Goal: Communication & Community: Answer question/provide support

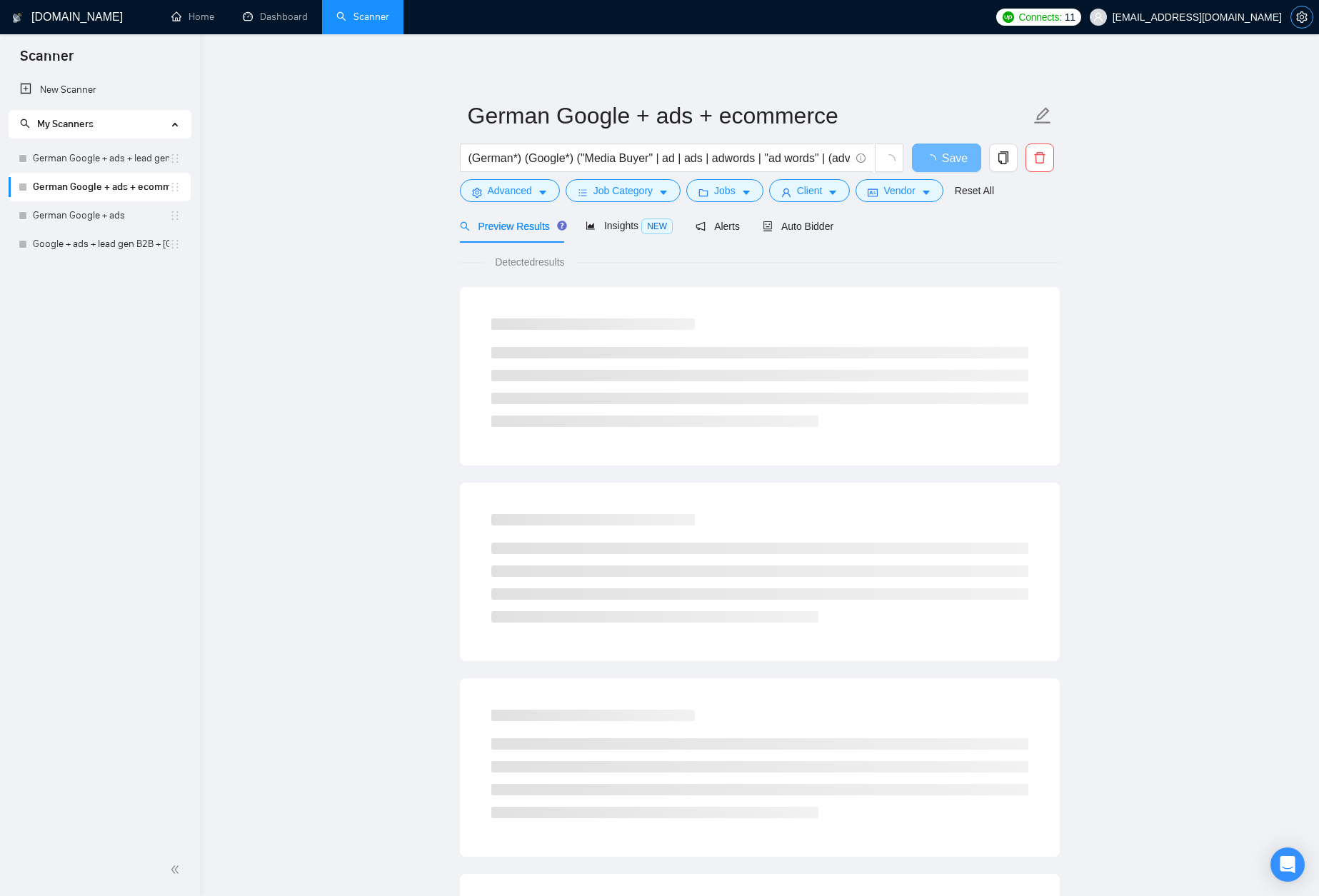
click at [1300, 21] on icon "setting" at bounding box center [1302, 18] width 12 height 12
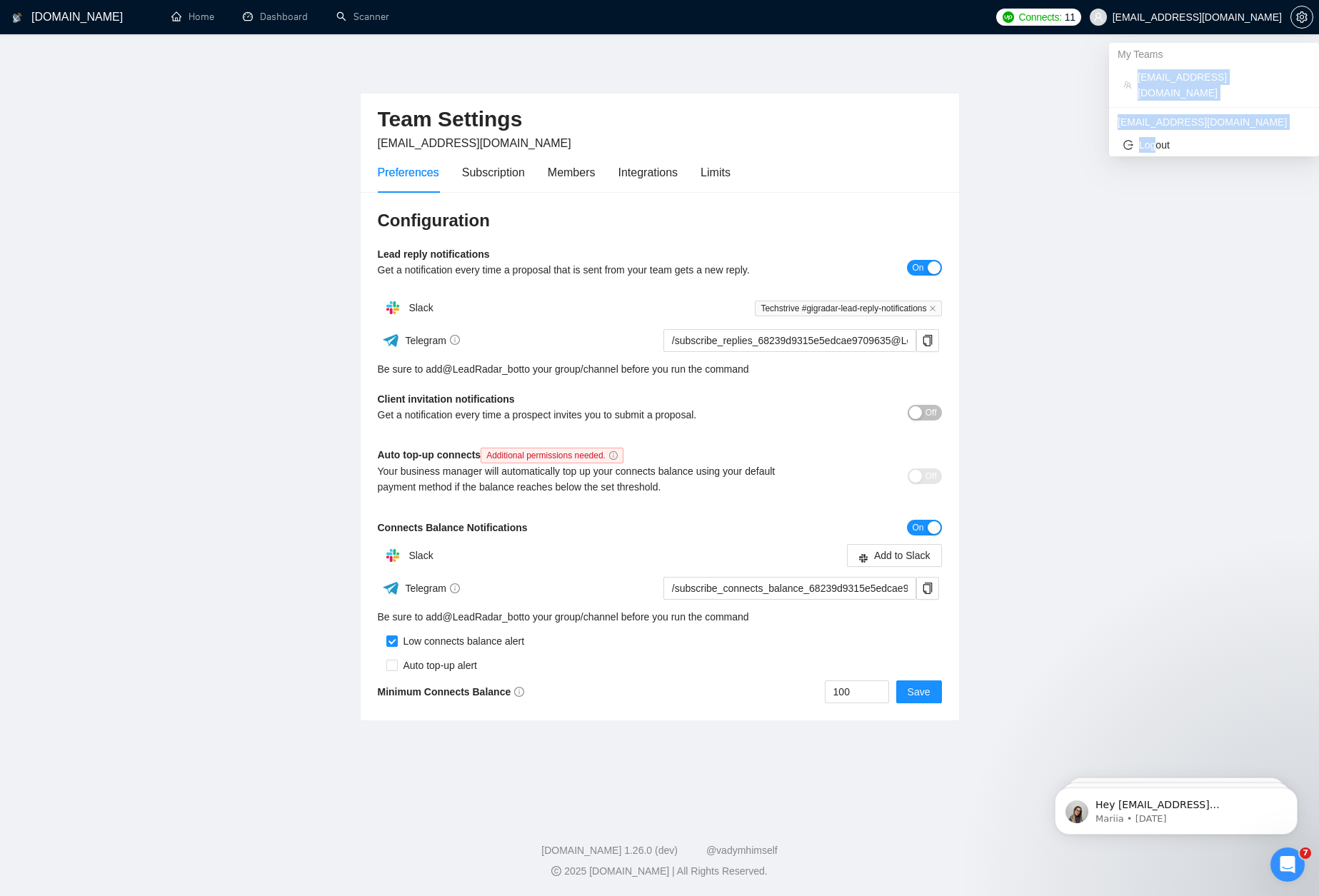
drag, startPoint x: 1153, startPoint y: 129, endPoint x: 1126, endPoint y: 65, distance: 69.5
click at [1142, 77] on span "[EMAIL_ADDRESS][DOMAIN_NAME]" at bounding box center [1222, 85] width 168 height 31
drag, startPoint x: 1136, startPoint y: 75, endPoint x: 1279, endPoint y: 81, distance: 143.1
click at [1279, 81] on li "[EMAIL_ADDRESS][DOMAIN_NAME]" at bounding box center [1215, 85] width 199 height 39
copy span "[EMAIL_ADDRESS][DOMAIN_NAME]"
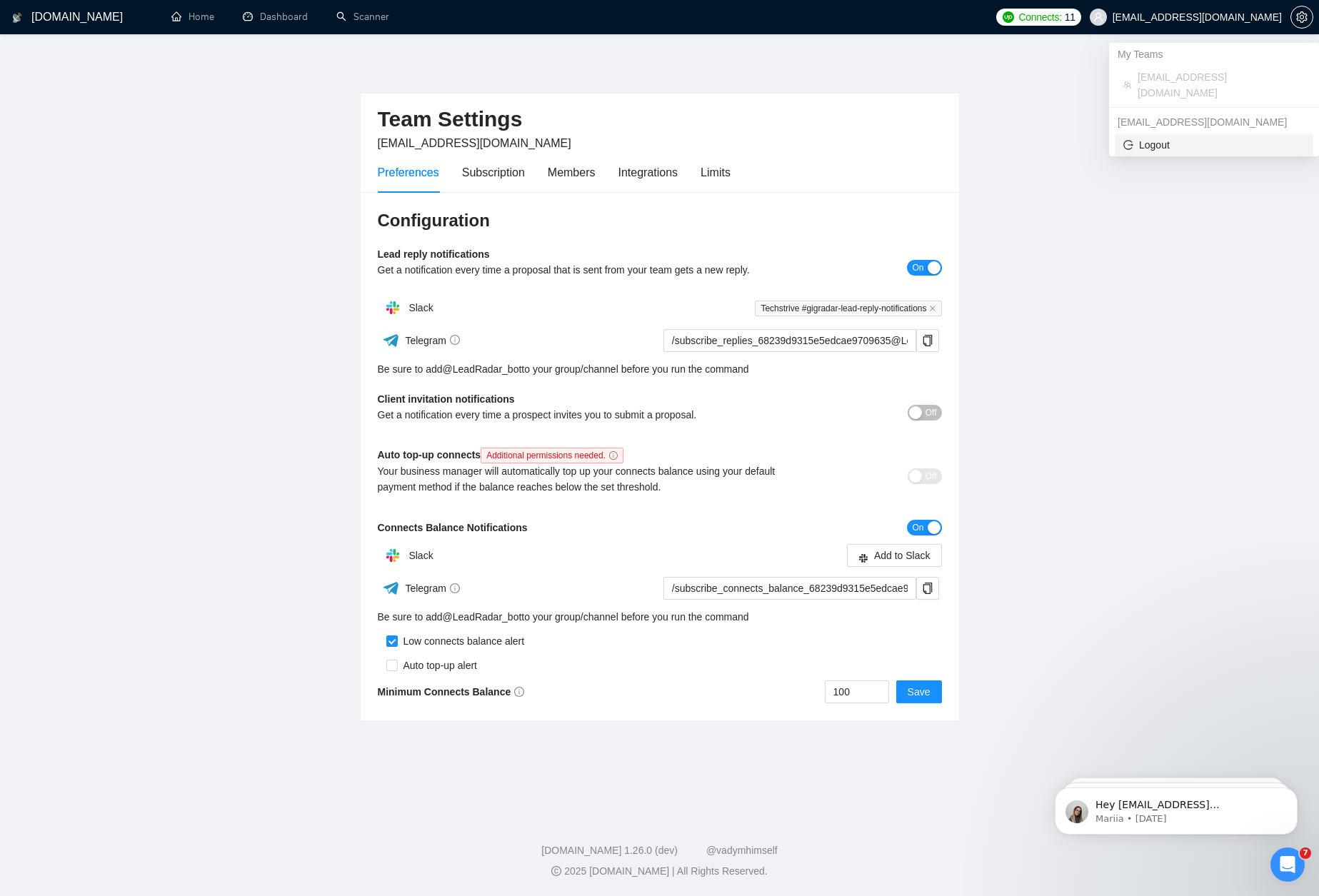
click at [1181, 137] on span "Logout" at bounding box center [1214, 145] width 181 height 16
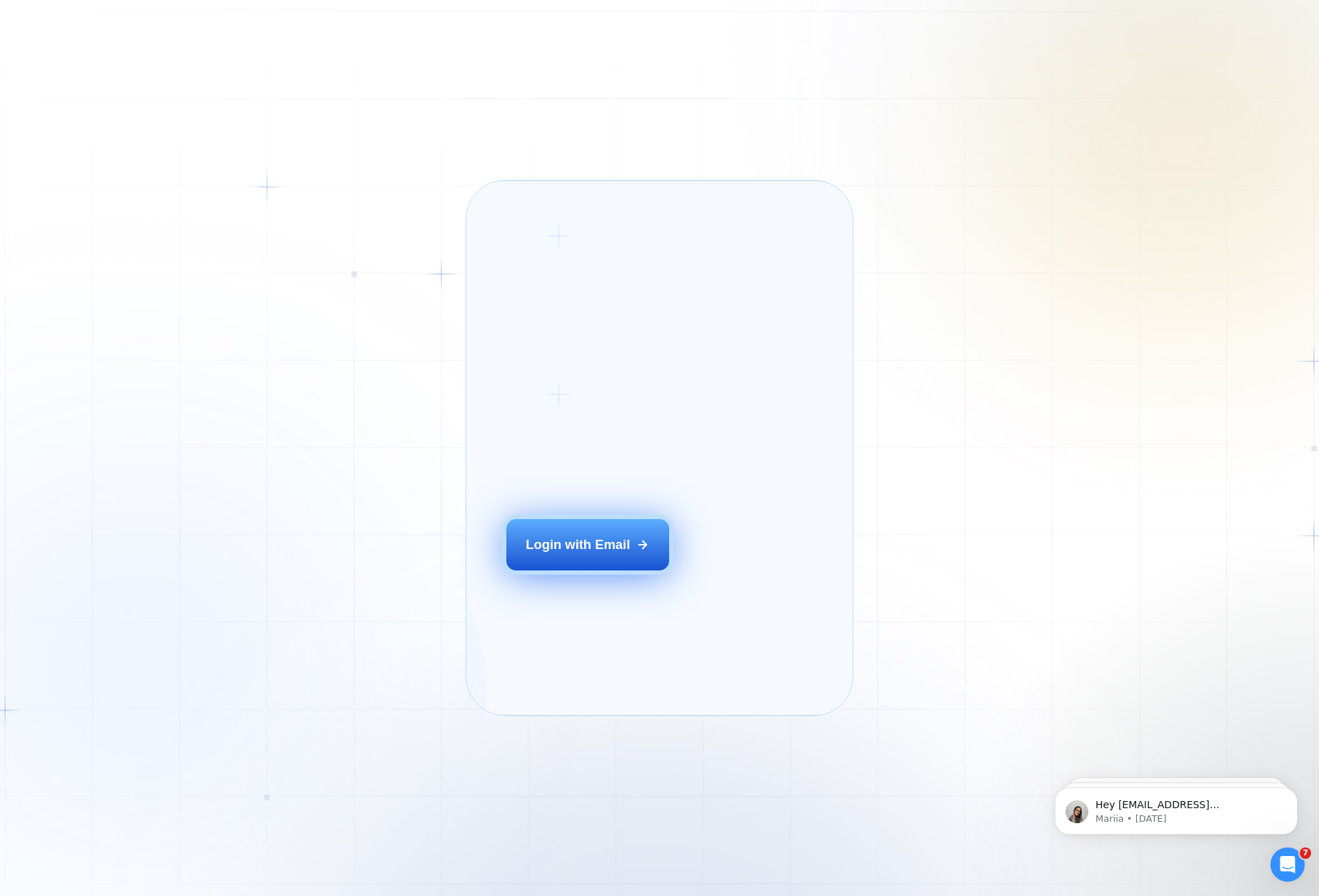
click at [566, 553] on div "Login with Email" at bounding box center [578, 544] width 104 height 18
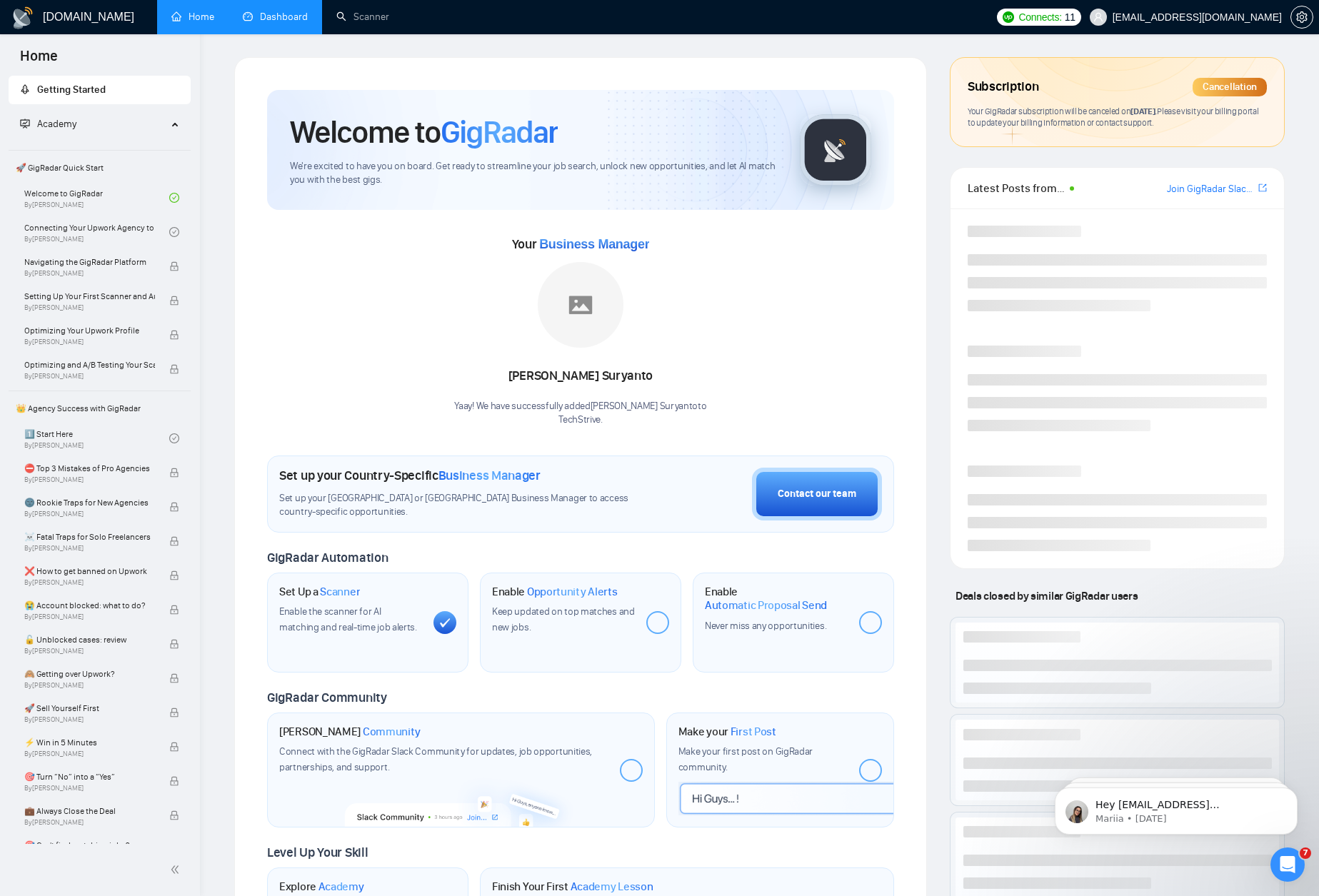
click at [261, 19] on link "Dashboard" at bounding box center [275, 17] width 65 height 12
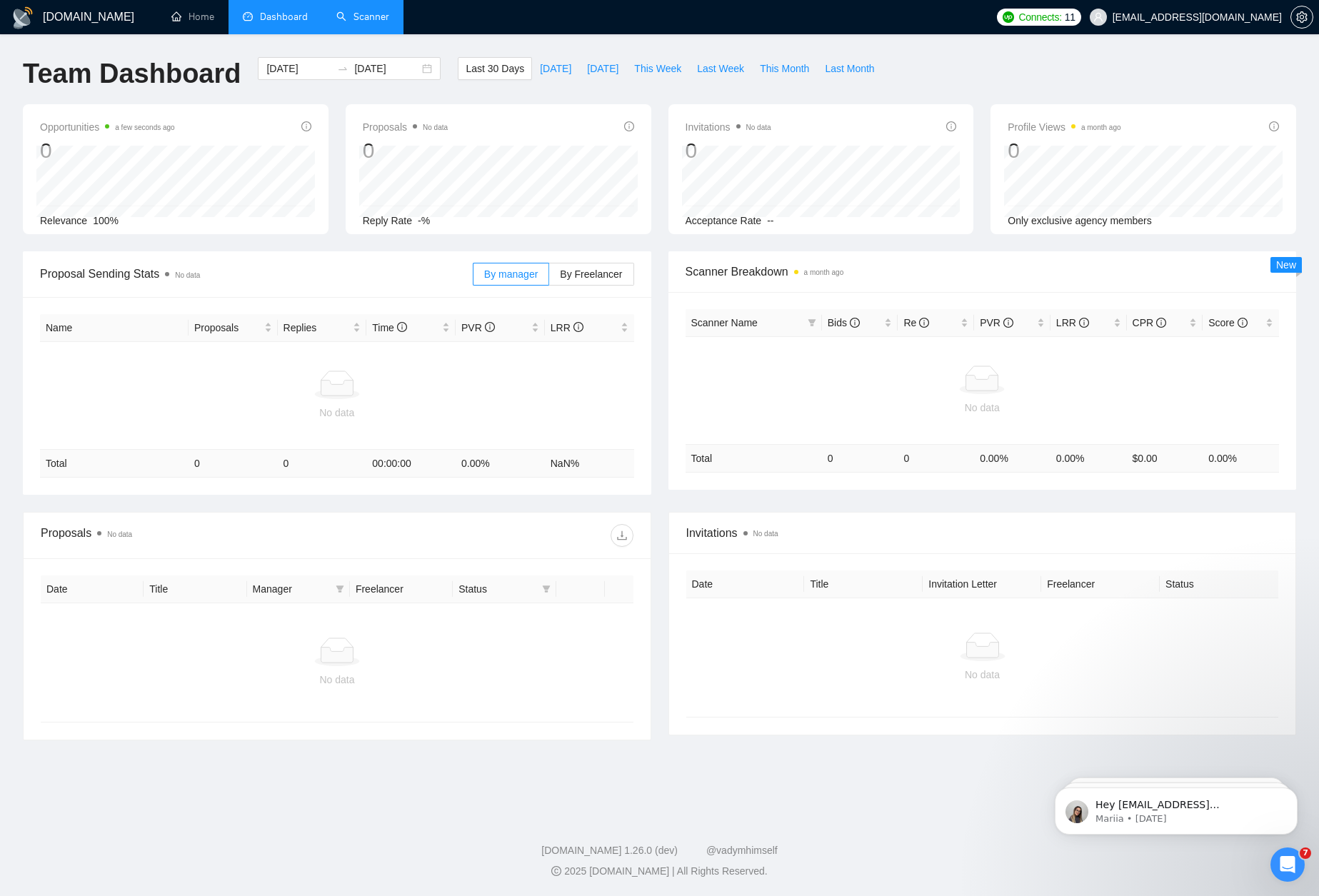
click at [363, 20] on link "Scanner" at bounding box center [362, 17] width 53 height 12
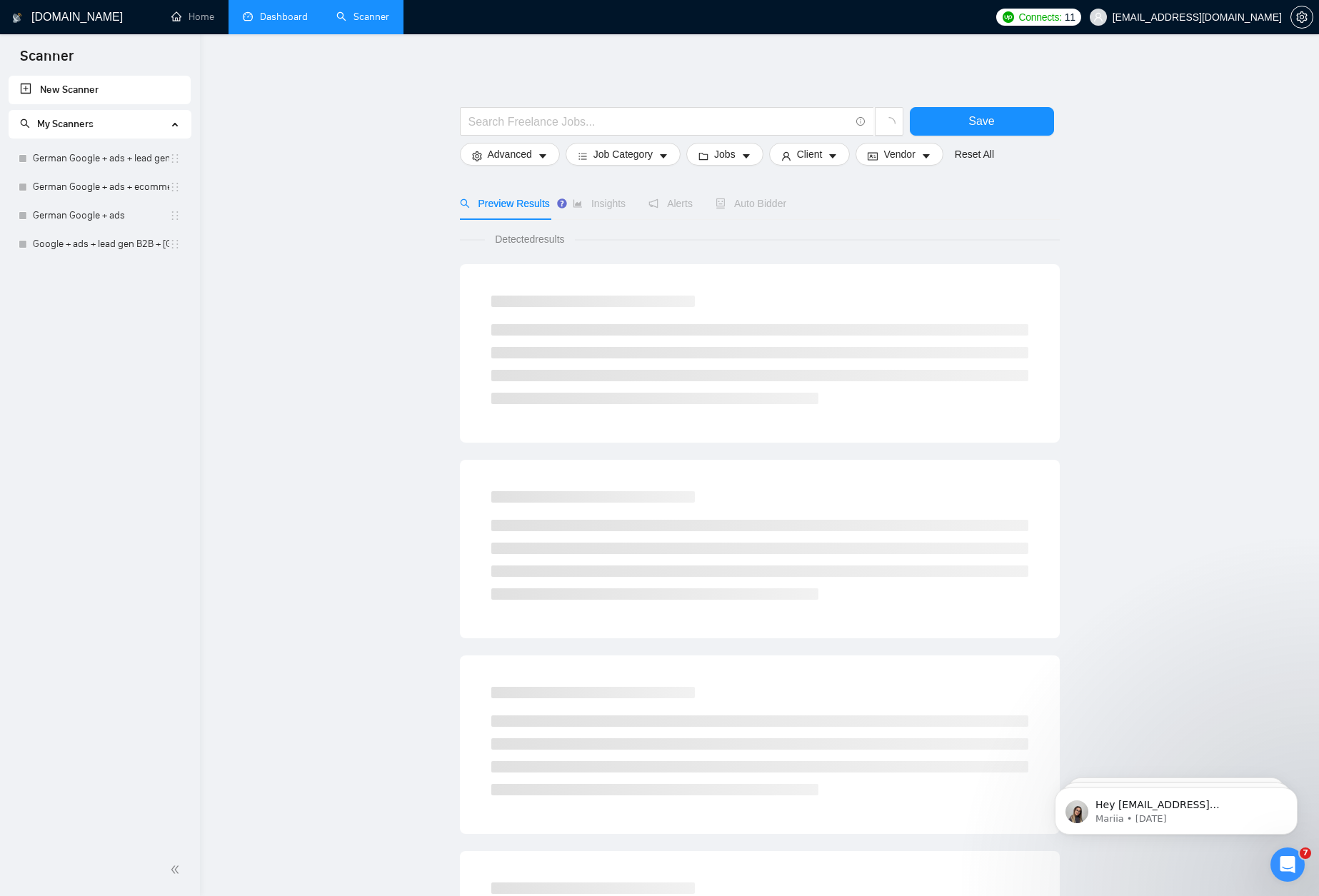
click at [1074, 20] on span "Connects: 11" at bounding box center [1047, 18] width 57 height 16
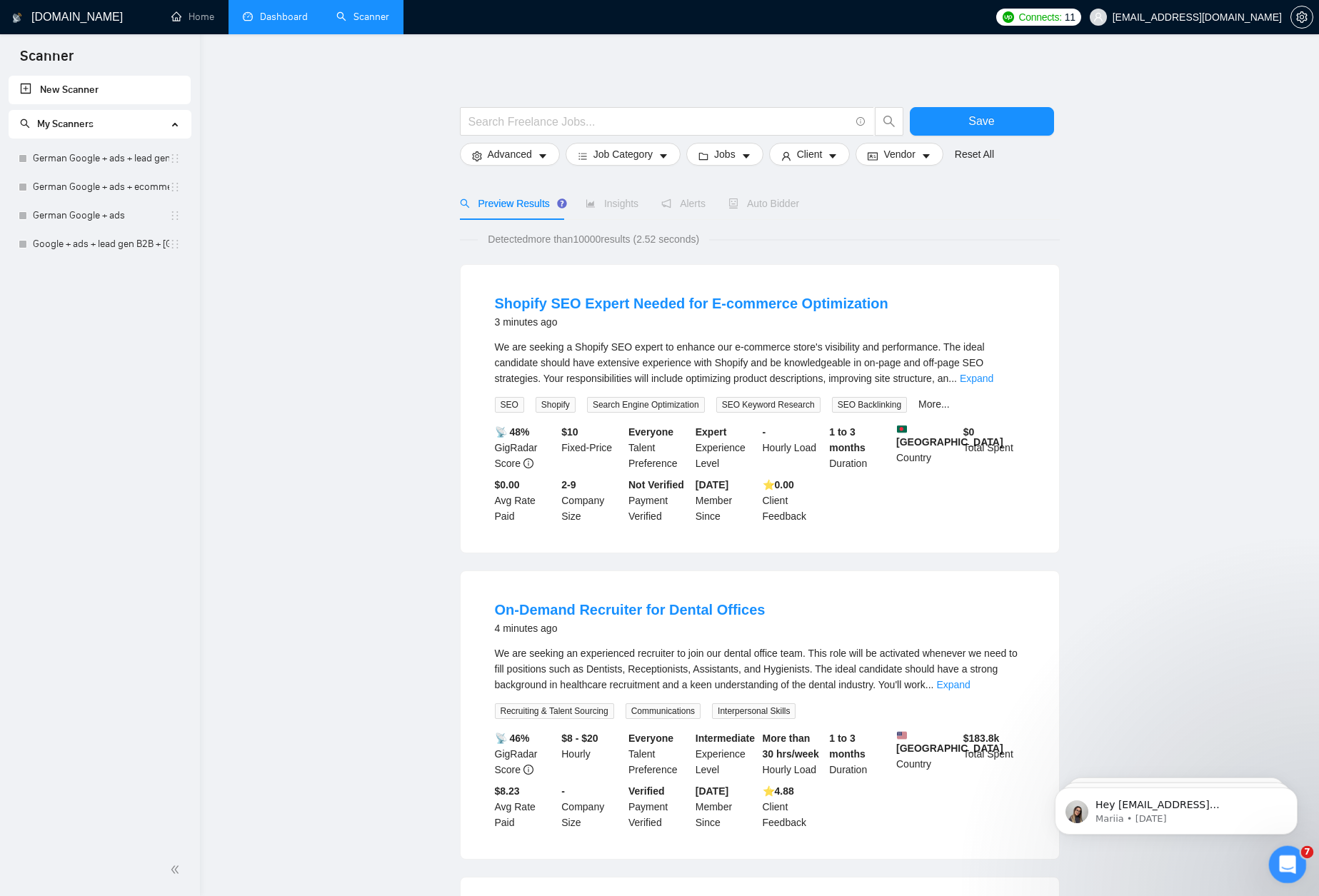
click at [1289, 849] on div "Open Intercom Messenger" at bounding box center [1286, 863] width 47 height 47
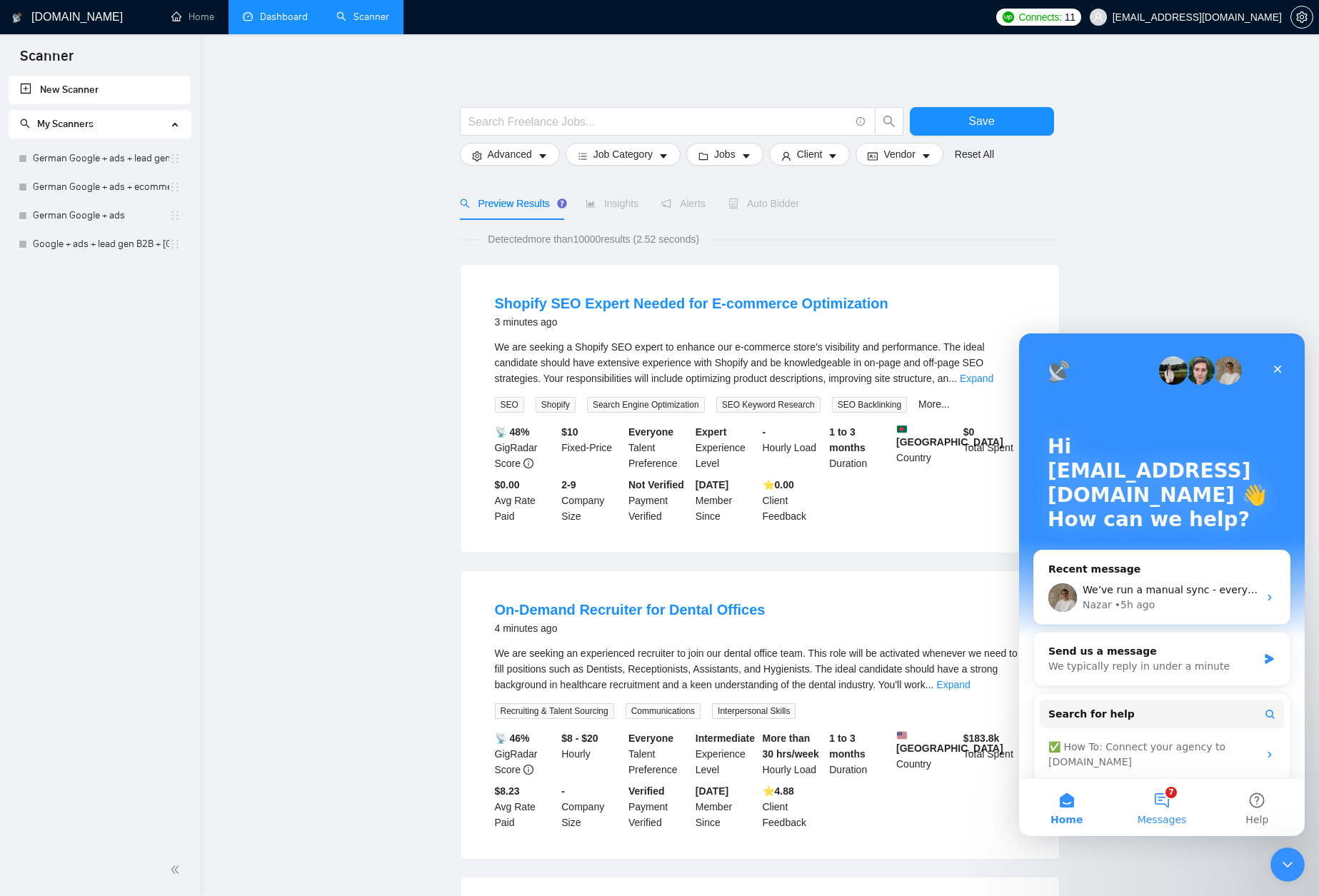
click at [1162, 805] on button "7 Messages" at bounding box center [1162, 807] width 95 height 57
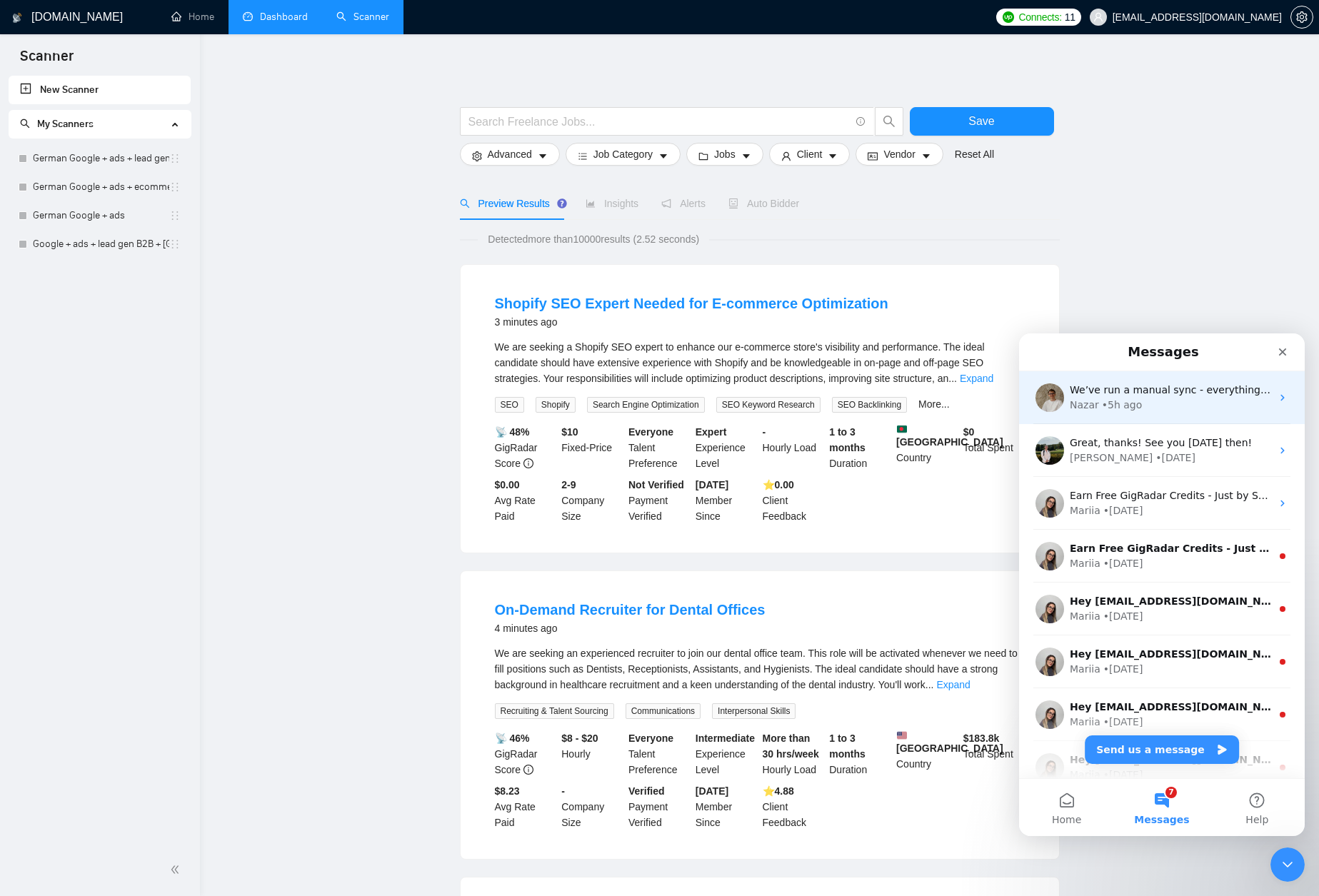
click at [1138, 401] on div "• 5h ago" at bounding box center [1122, 404] width 41 height 15
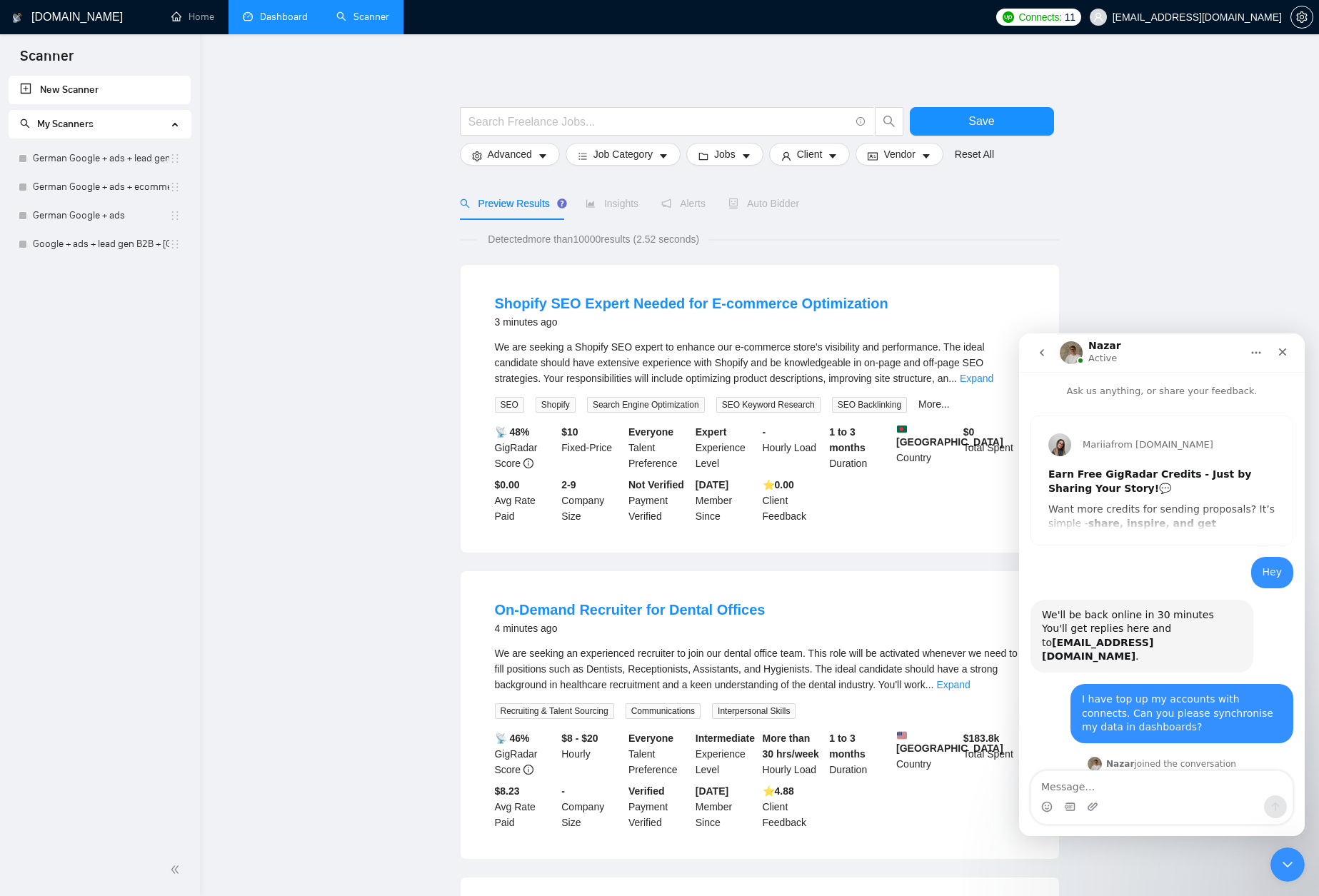
scroll to position [212, 0]
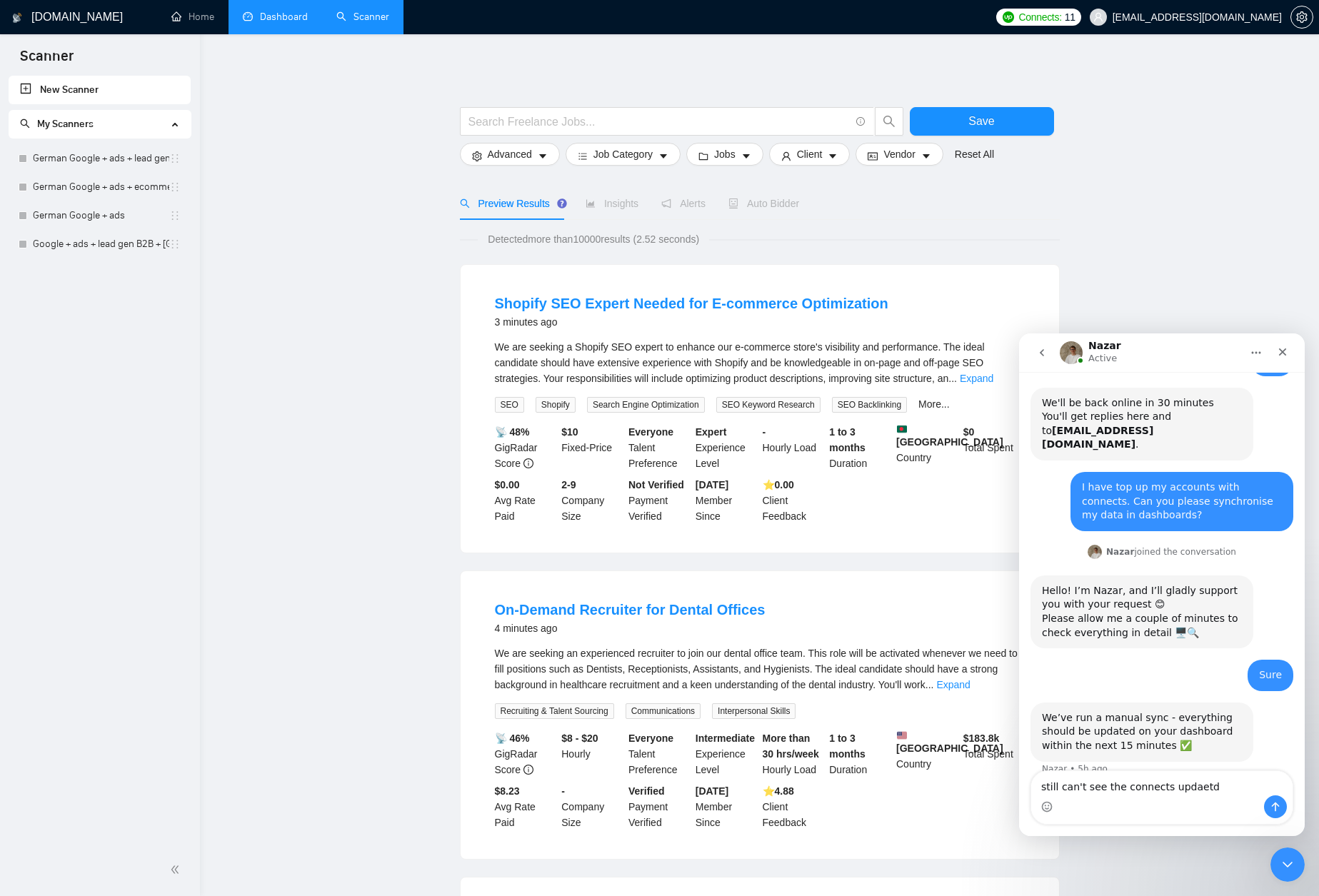
type textarea "still can't see the connects updated"
click at [1152, 780] on textarea "still can't see the connects updated" at bounding box center [1162, 783] width 261 height 24
drag, startPoint x: 1232, startPoint y: 790, endPoint x: 1024, endPoint y: 786, distance: 208.0
click at [1024, 786] on div "still can't see the connects updated still can't see the connects updated" at bounding box center [1161, 798] width 285 height 55
click at [1091, 809] on icon "Upload attachment" at bounding box center [1093, 807] width 12 height 12
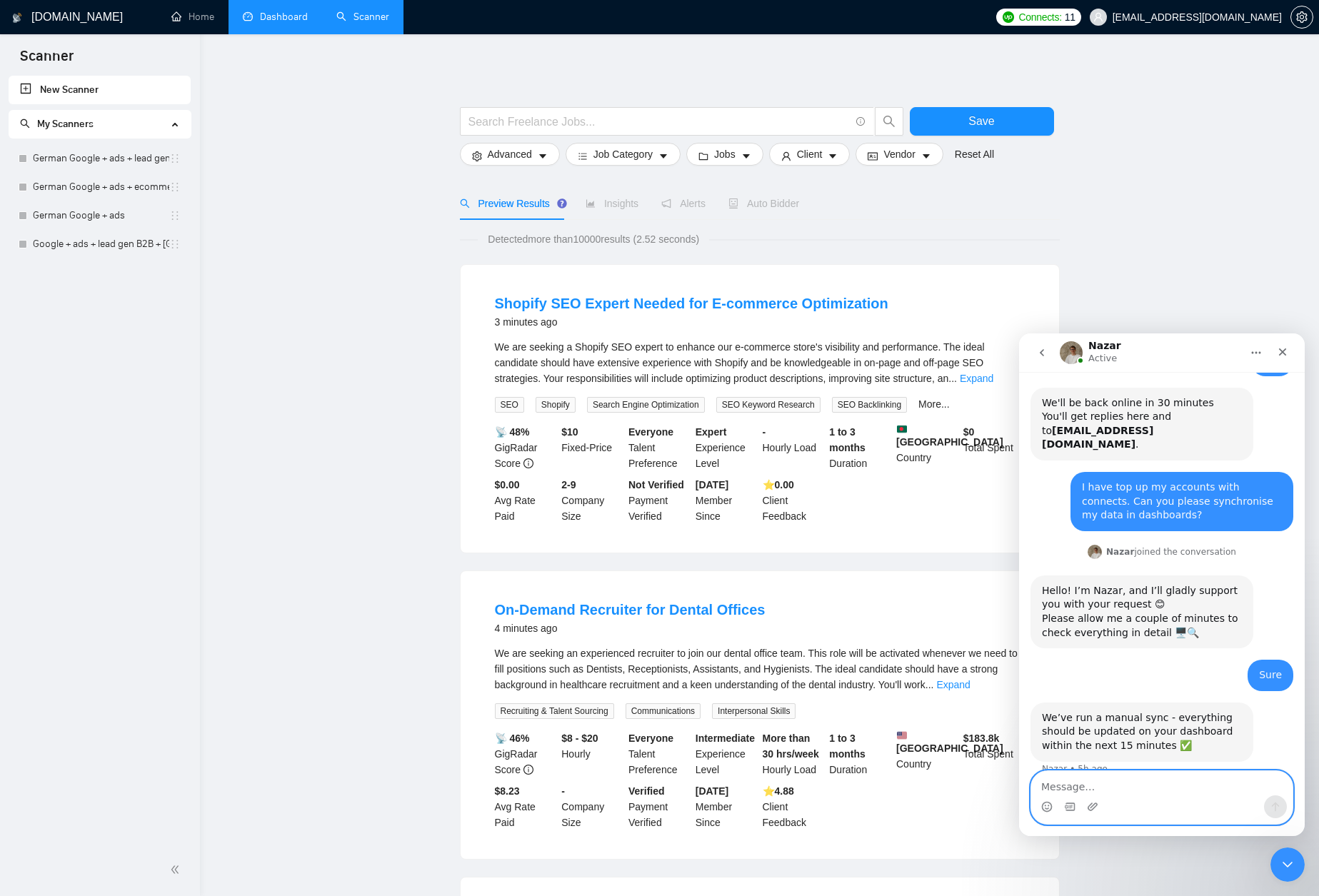
scroll to position [285, 0]
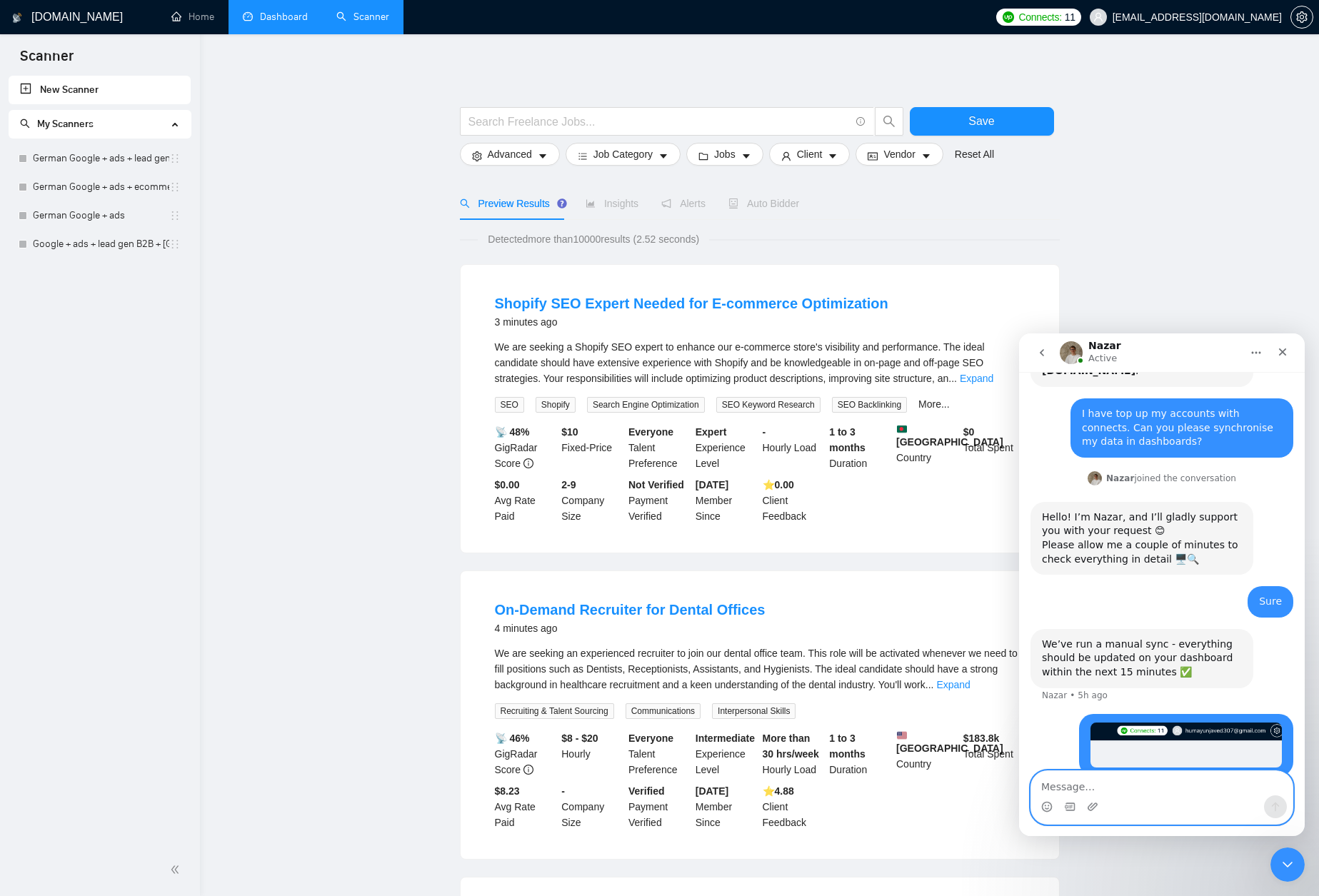
paste textarea "still can't see the connects updated"
type textarea "still can't see the connects updated"
click at [1273, 807] on icon "Send a message…" at bounding box center [1276, 807] width 12 height 12
